Goal: Navigation & Orientation: Find specific page/section

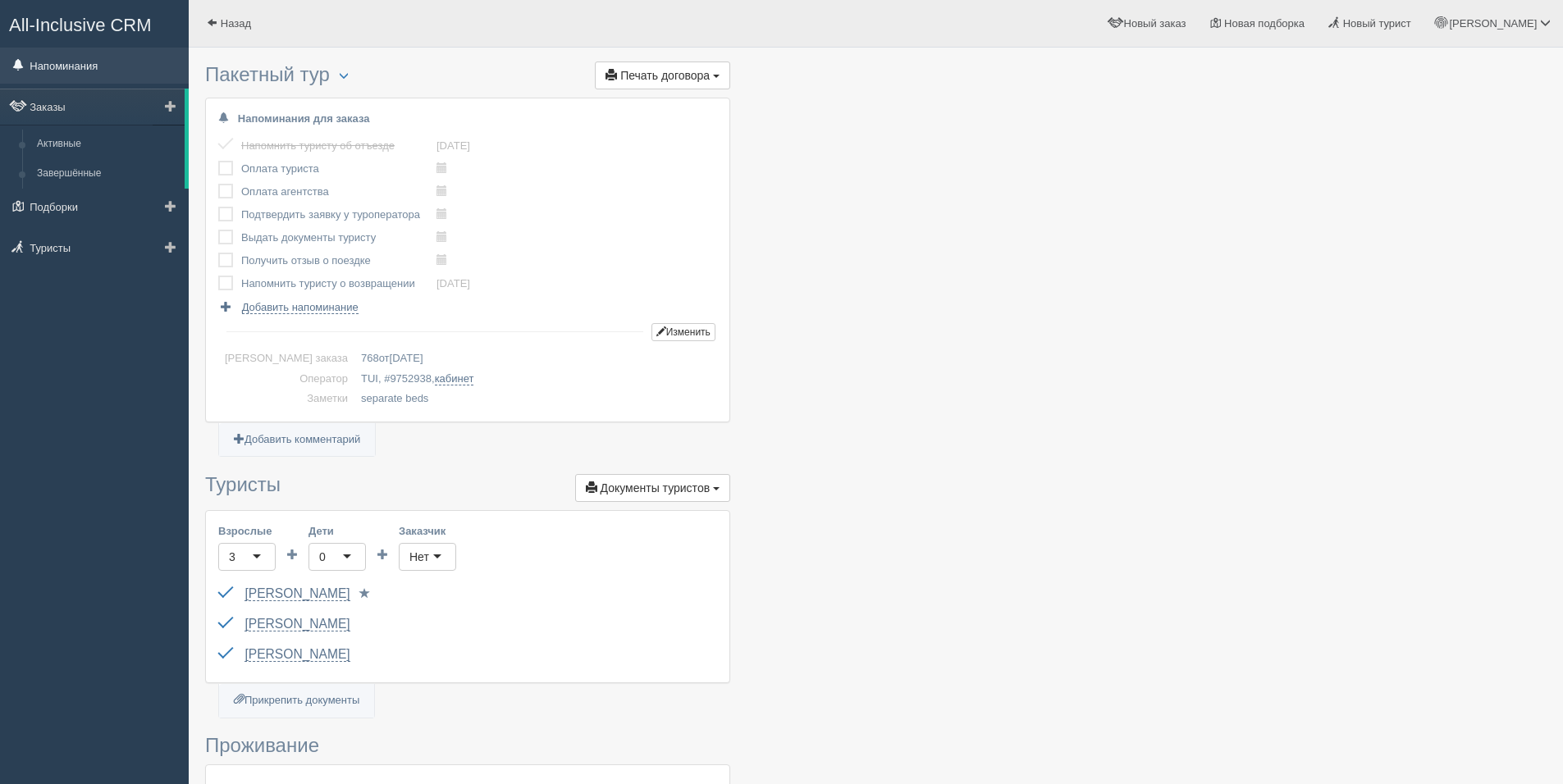
click at [71, 67] on link "Напоминания" at bounding box center [94, 65] width 189 height 36
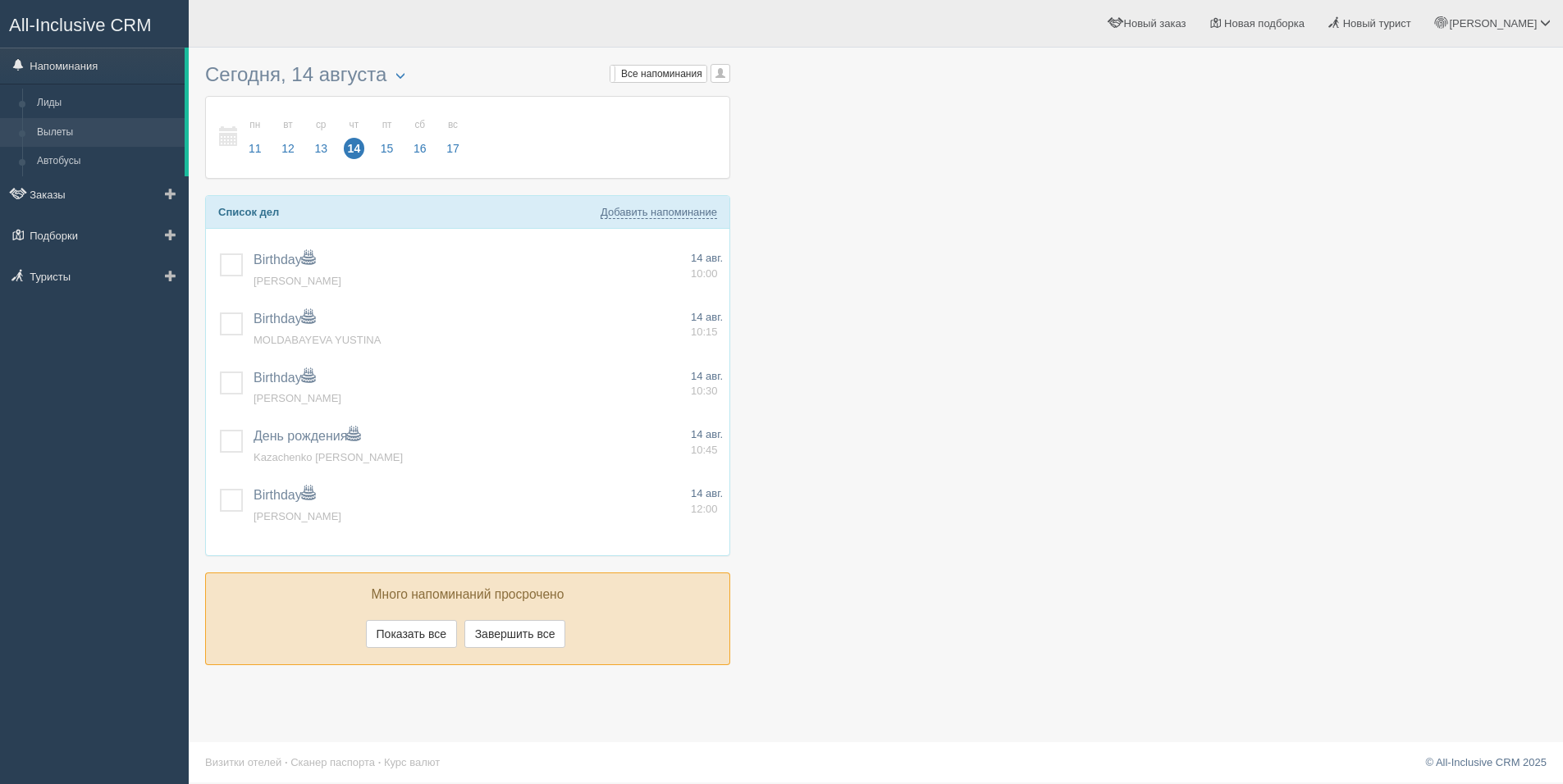
click at [77, 131] on link "Вылеты" at bounding box center [107, 133] width 155 height 30
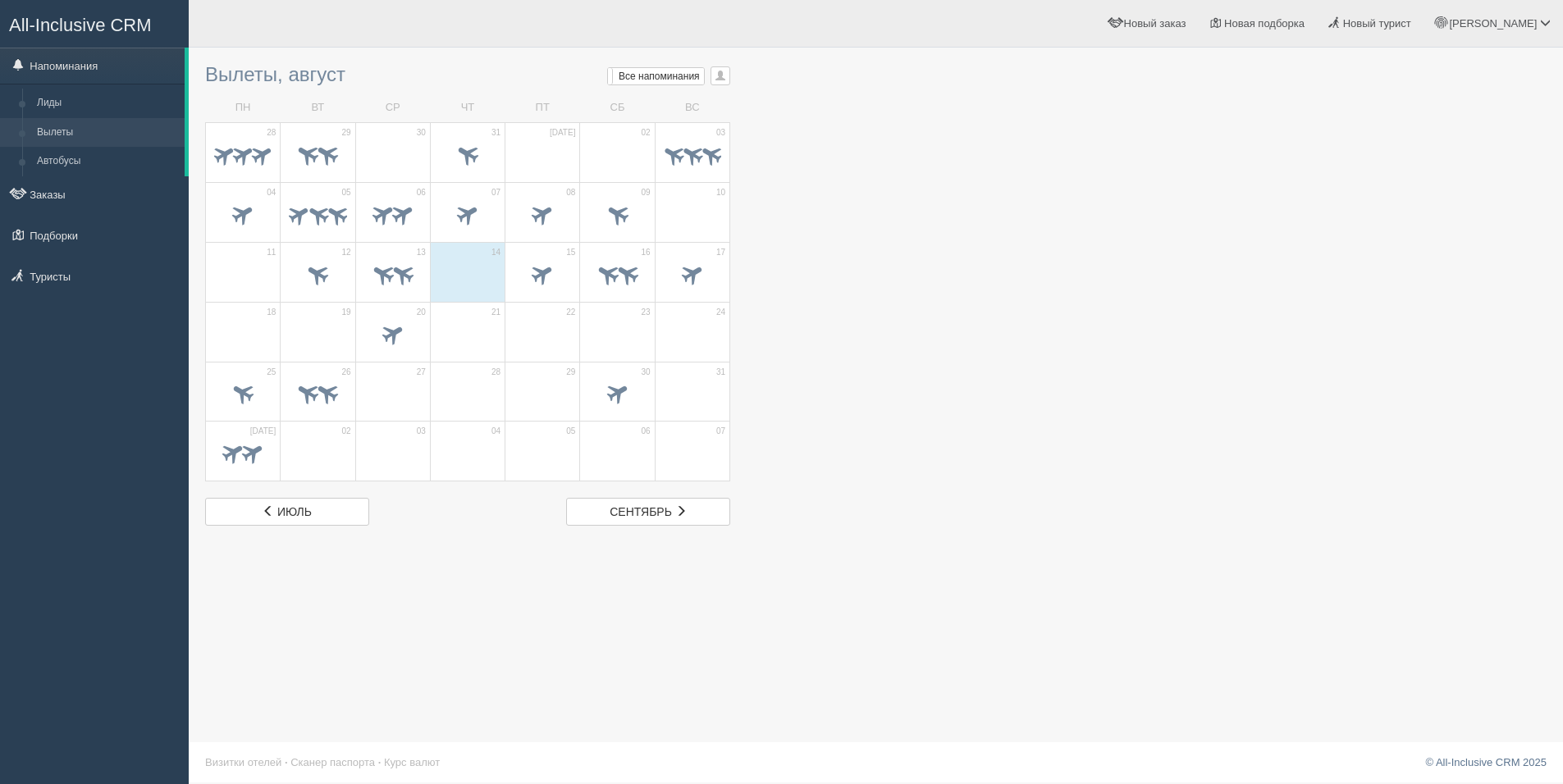
scroll to position [2, 0]
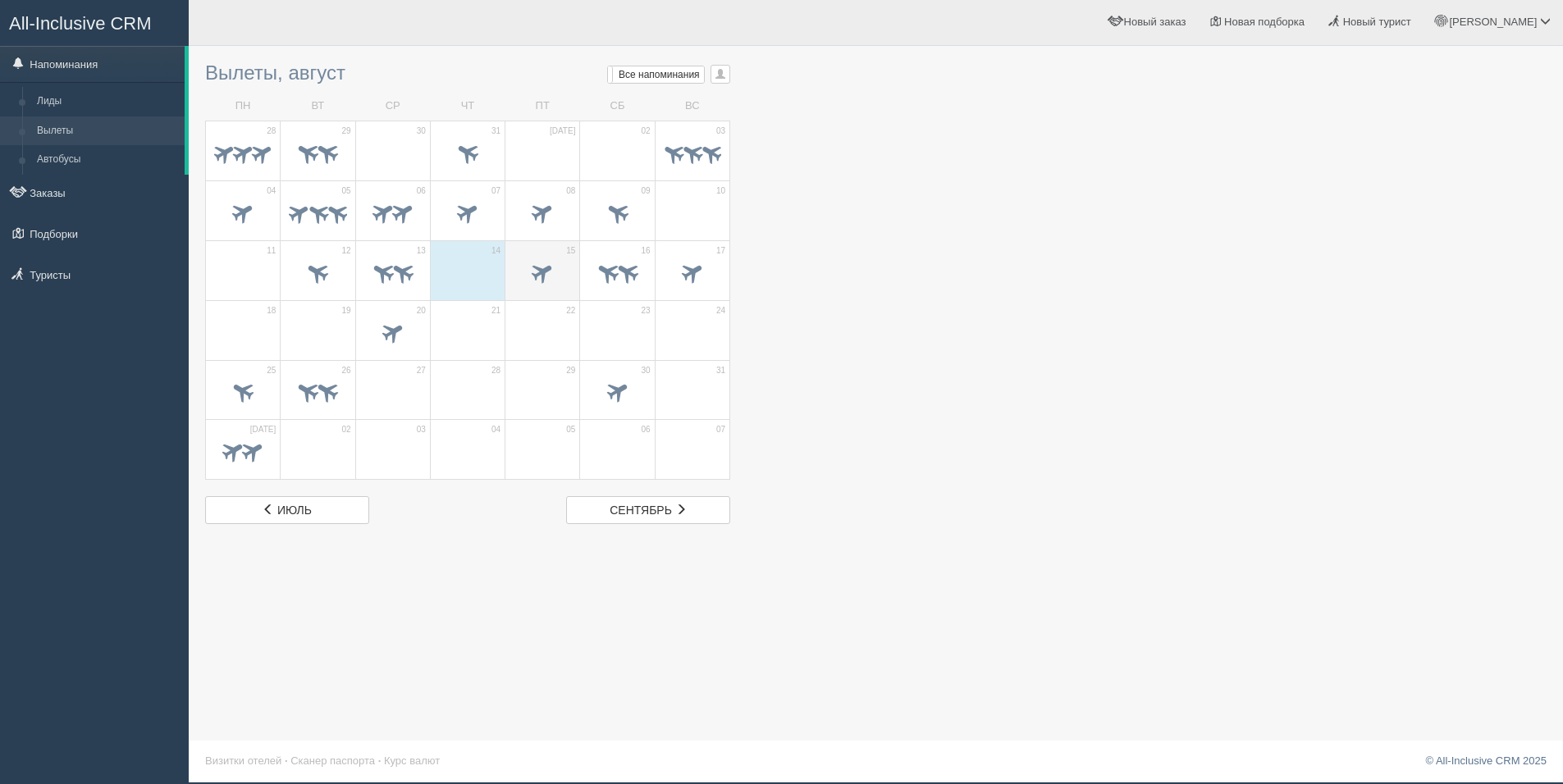
click at [515, 264] on span at bounding box center [542, 275] width 57 height 28
